Goal: Task Accomplishment & Management: Manage account settings

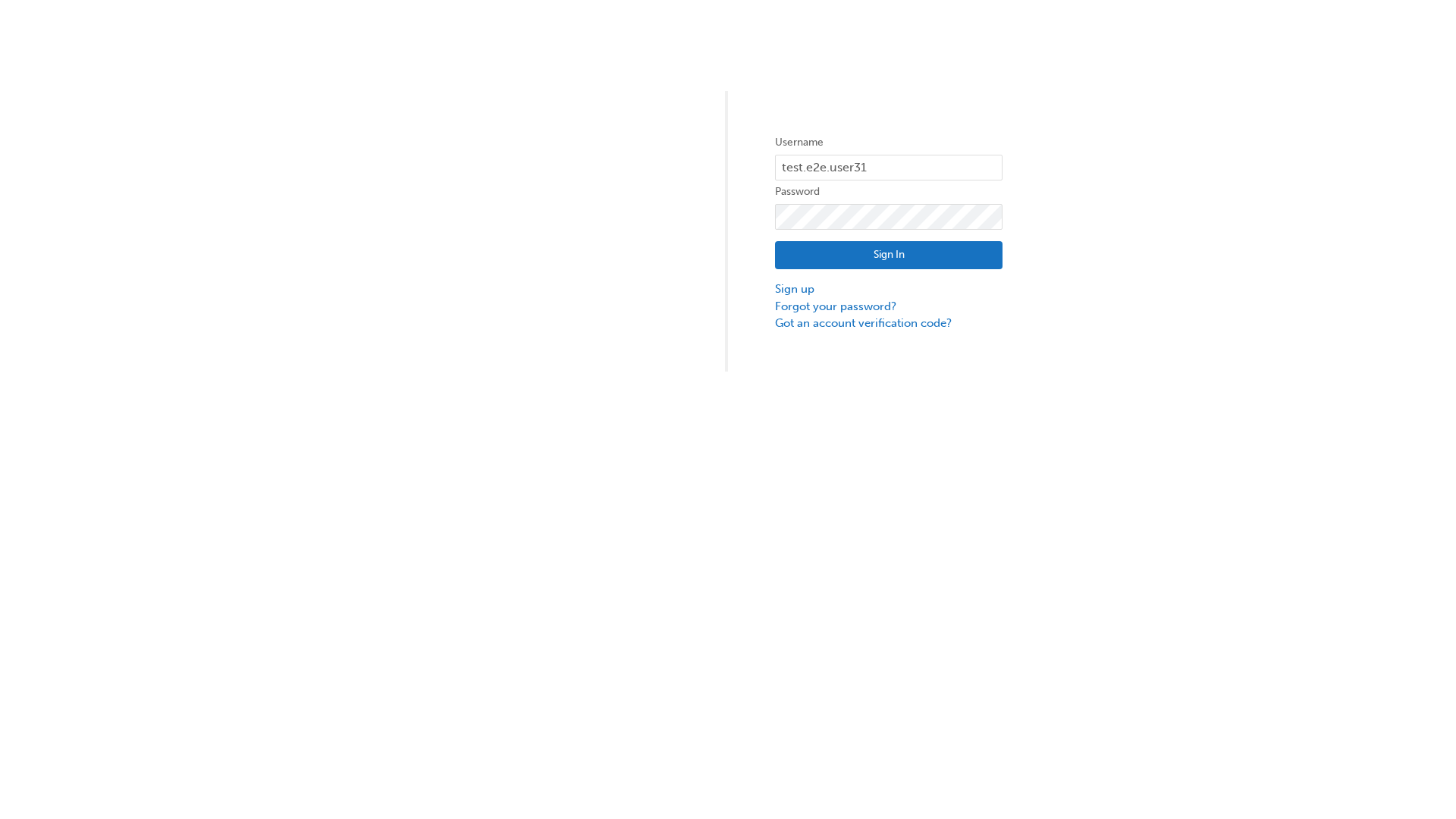
type input "test.e2e.user31"
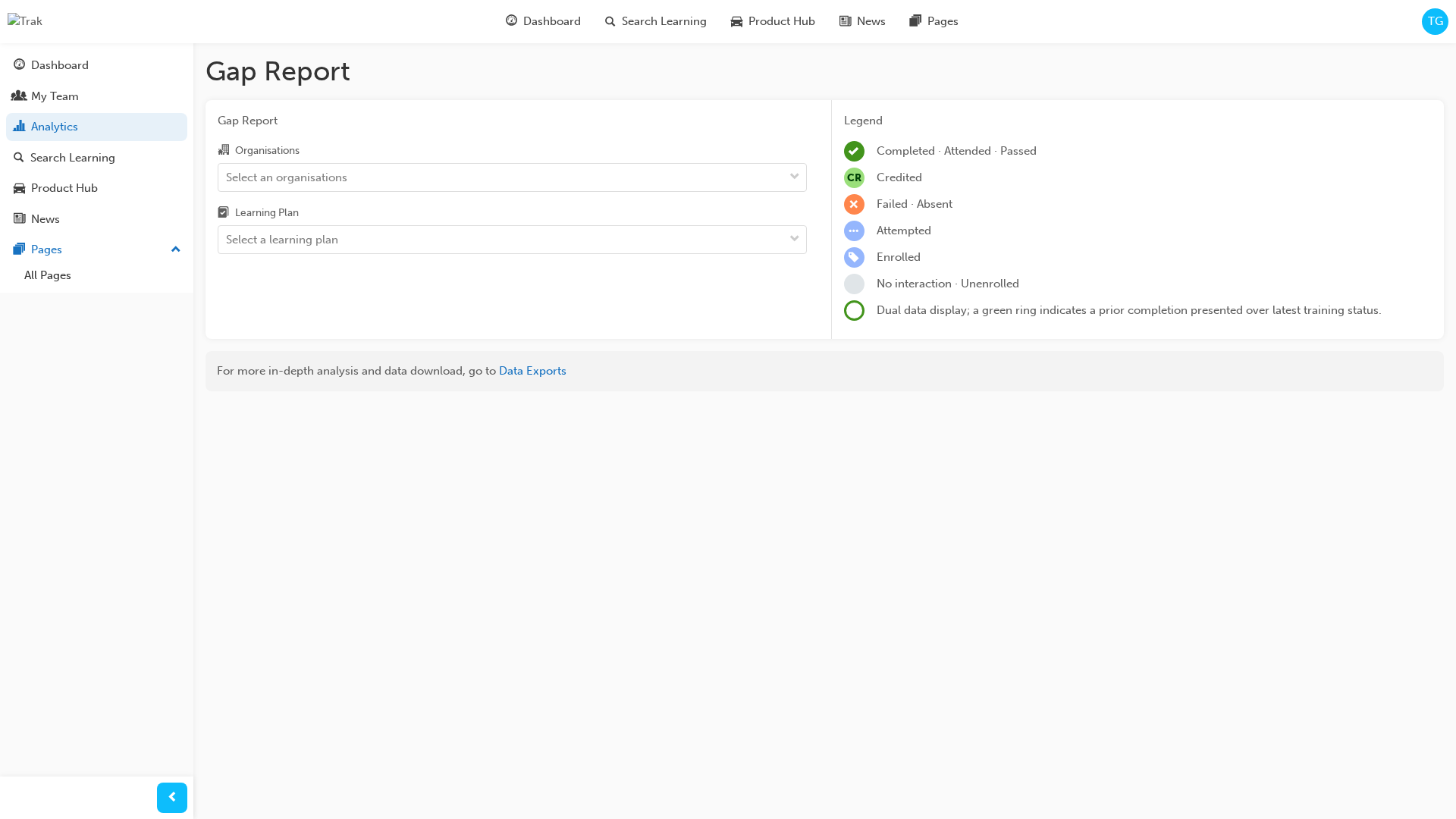
click at [228, 176] on input "Organisations Select an organisations" at bounding box center [227, 176] width 2 height 13
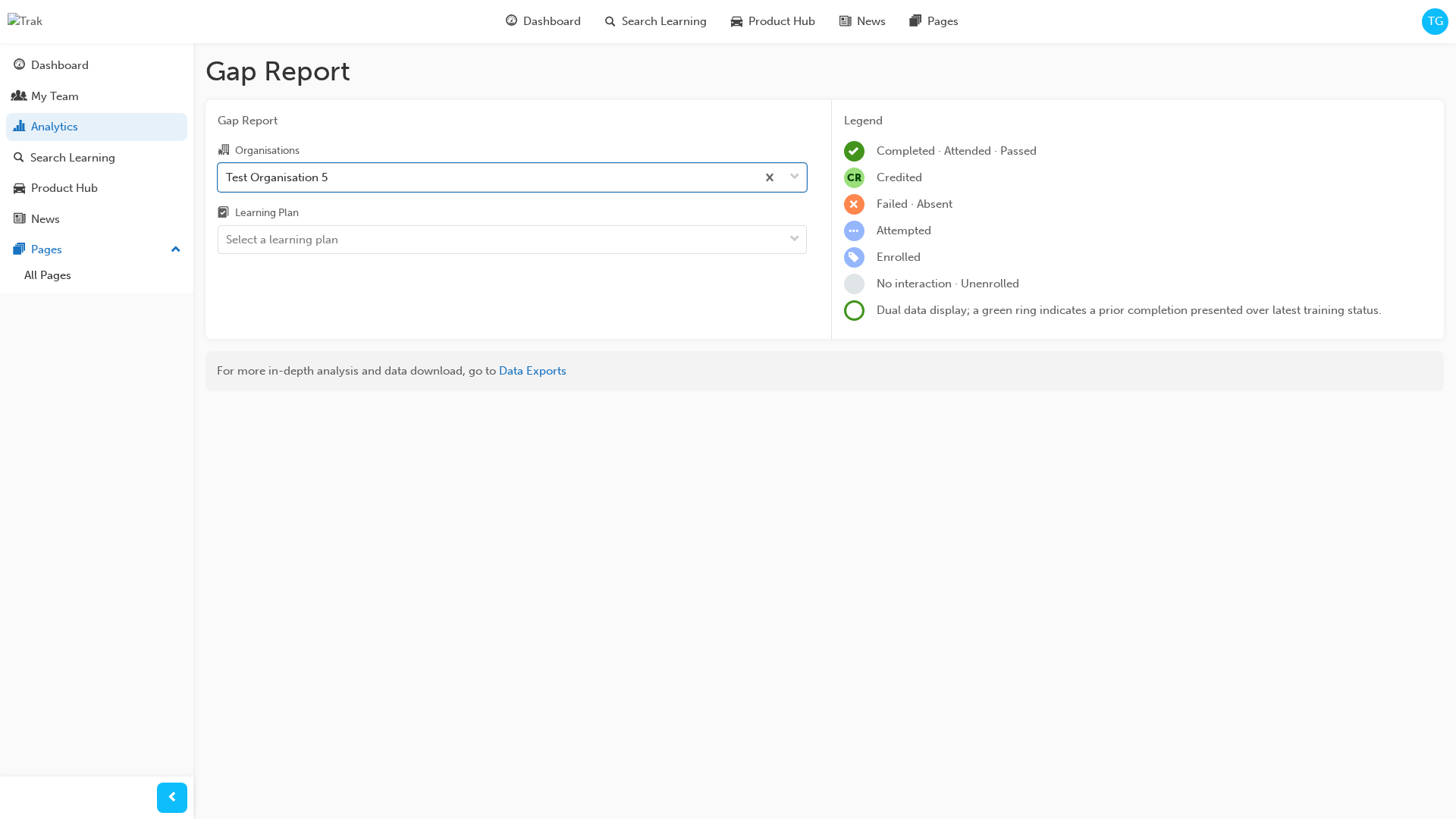
click at [228, 239] on input "Learning Plan Select a learning plan" at bounding box center [227, 239] width 2 height 13
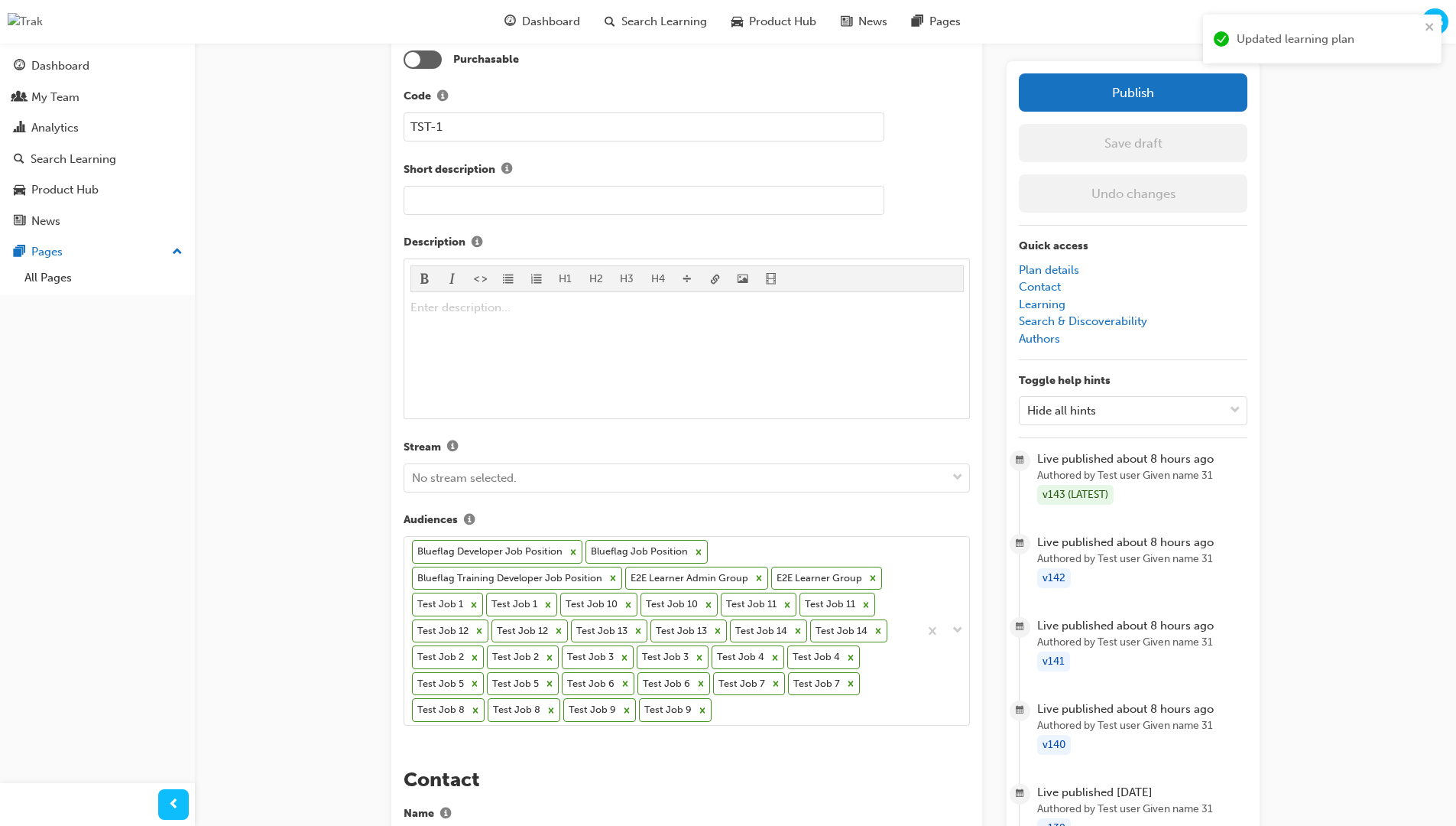
scroll to position [465, 0]
